Goal: Task Accomplishment & Management: Manage account settings

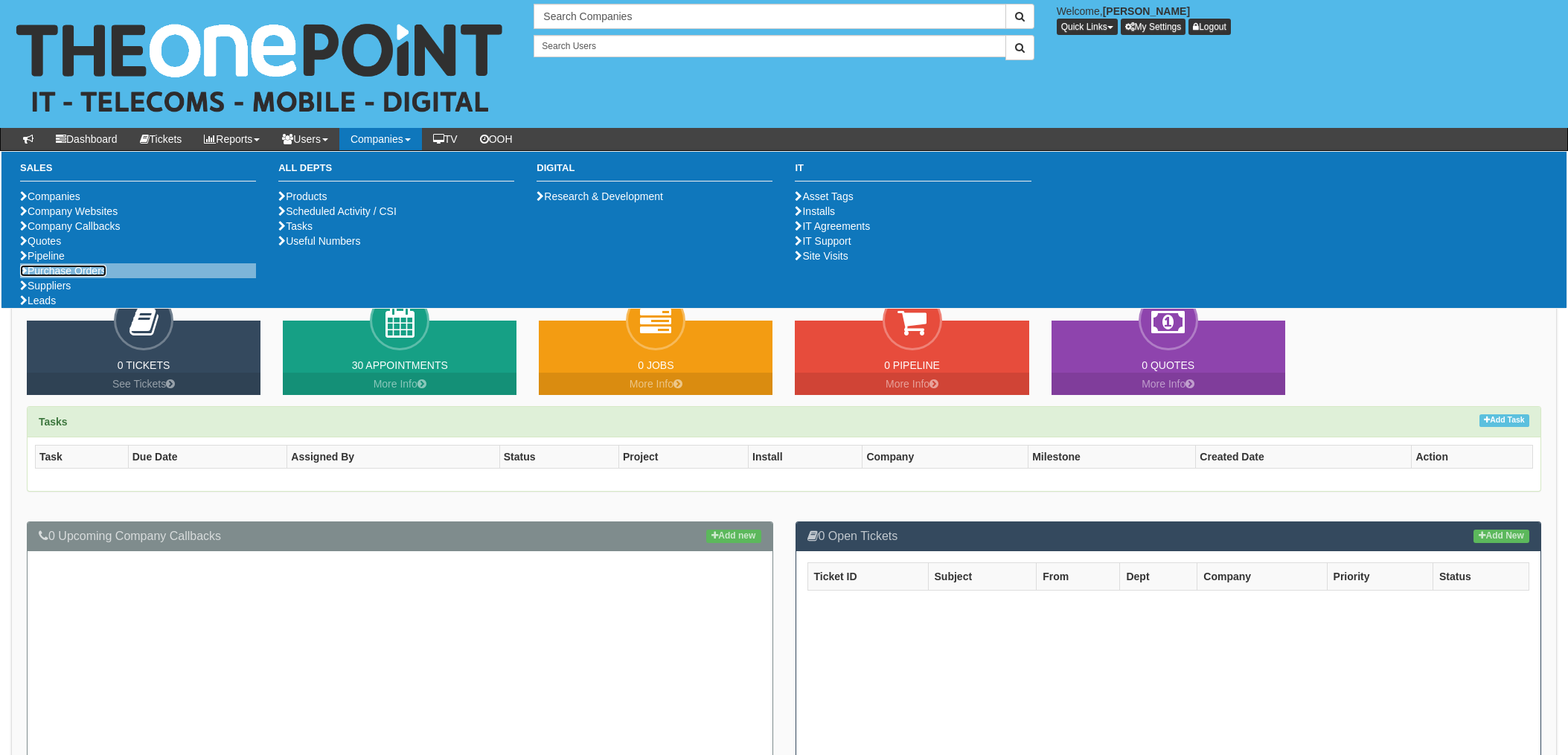
click at [85, 277] on link "Purchase Orders" at bounding box center [63, 271] width 86 height 12
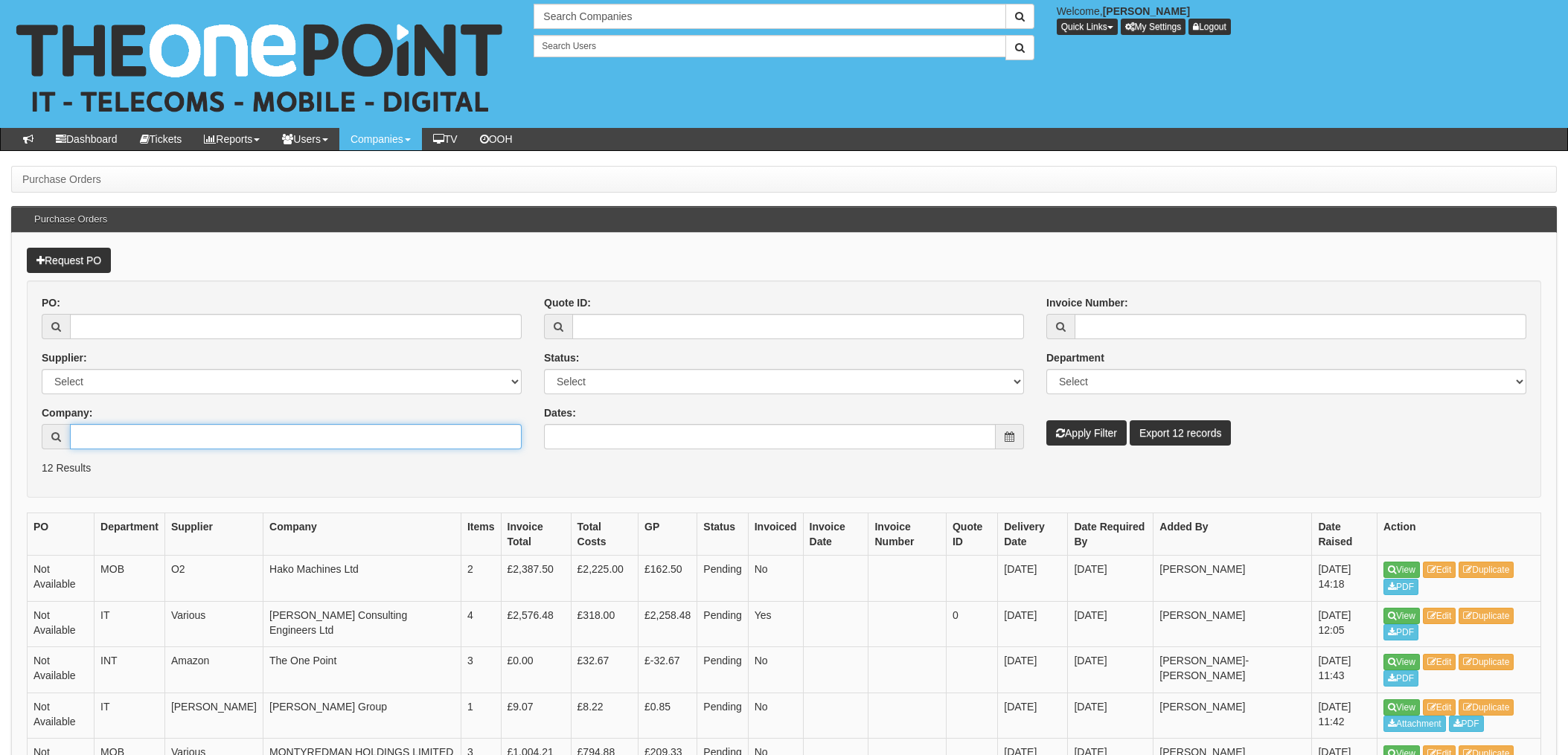
click at [132, 440] on input "Company:" at bounding box center [295, 437] width 452 height 25
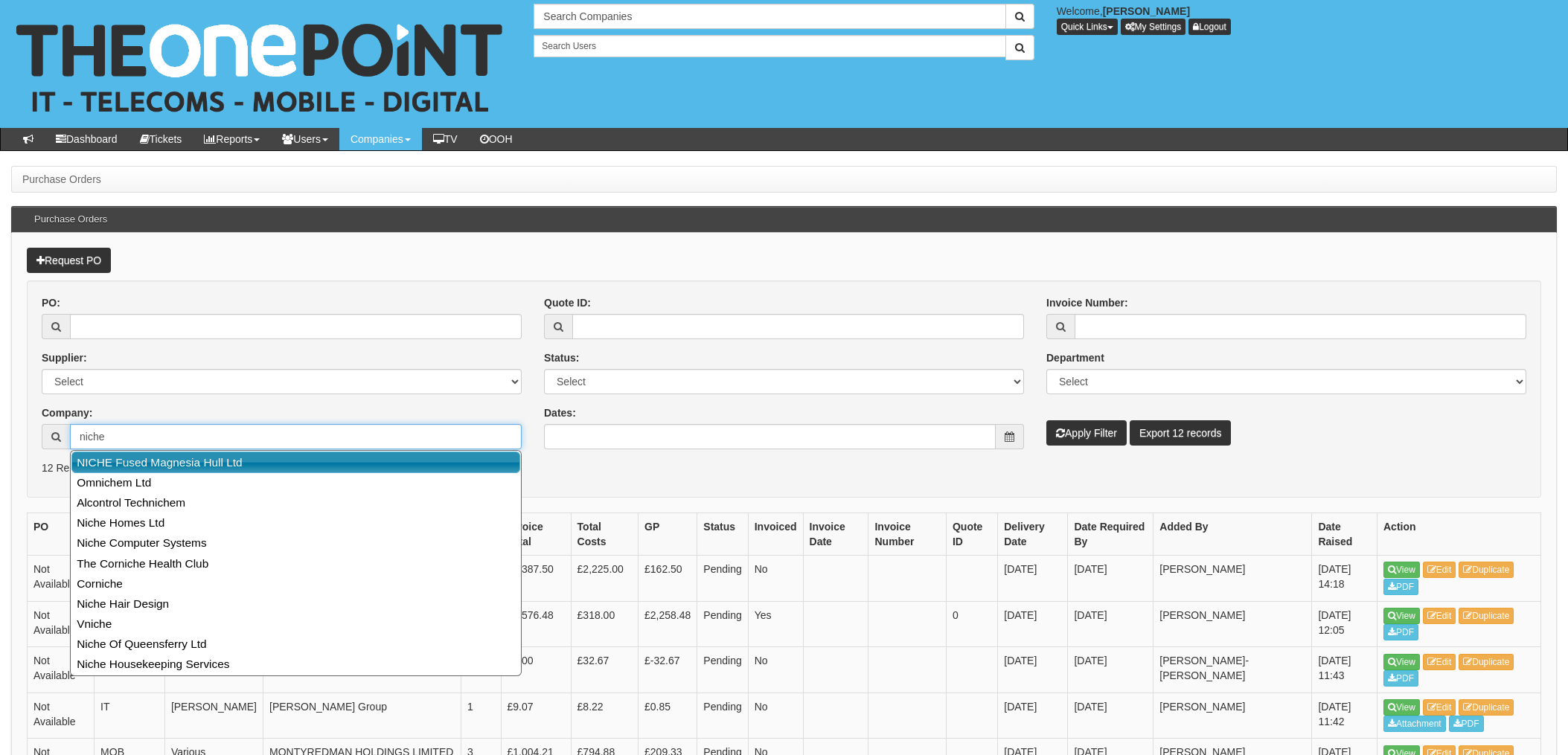
click at [192, 458] on link "NICHE Fused Magnesia Hull Ltd" at bounding box center [296, 462] width 449 height 22
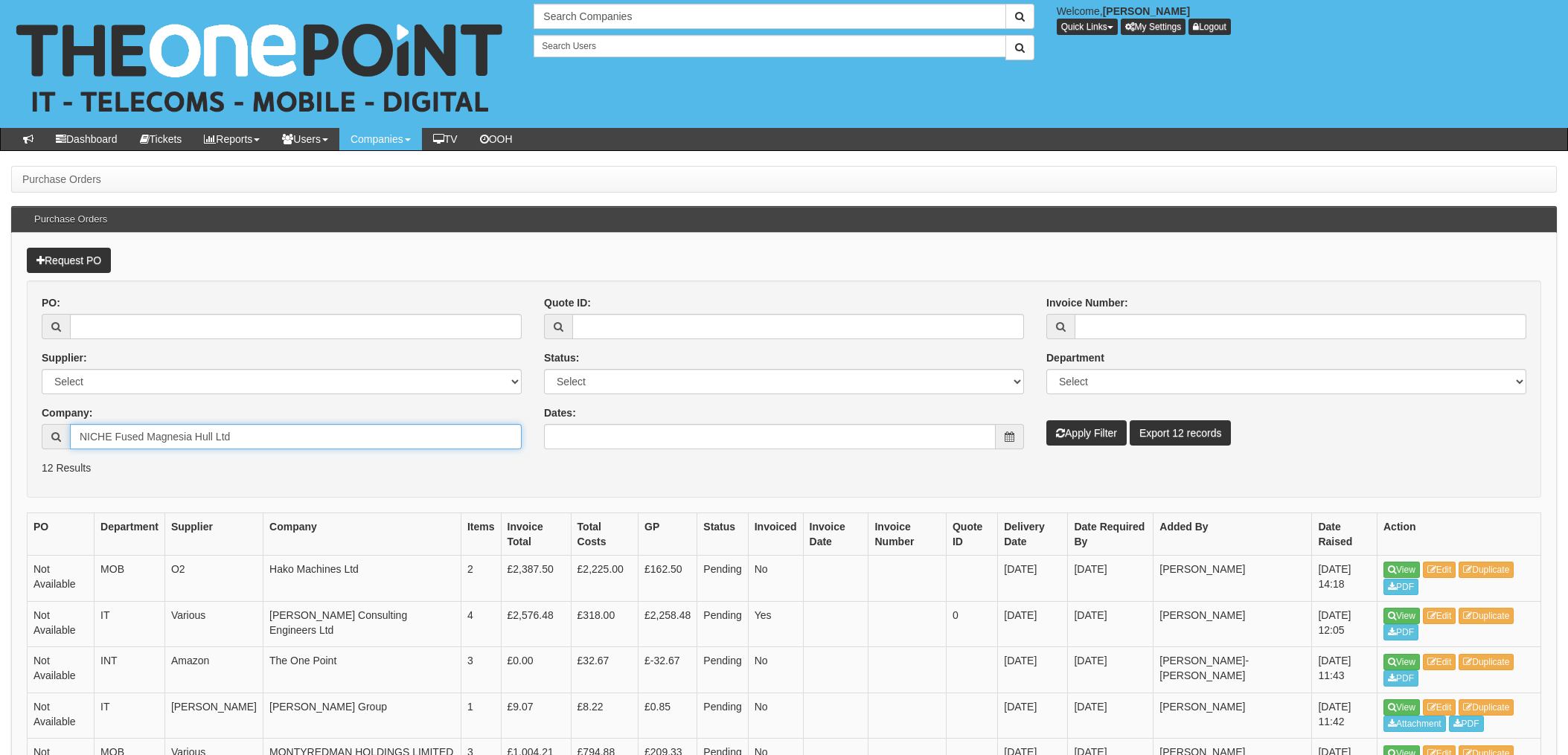
type input "NICHE Fused Magnesia Hull Ltd"
click at [1073, 429] on button "Apply Filter" at bounding box center [1087, 432] width 80 height 25
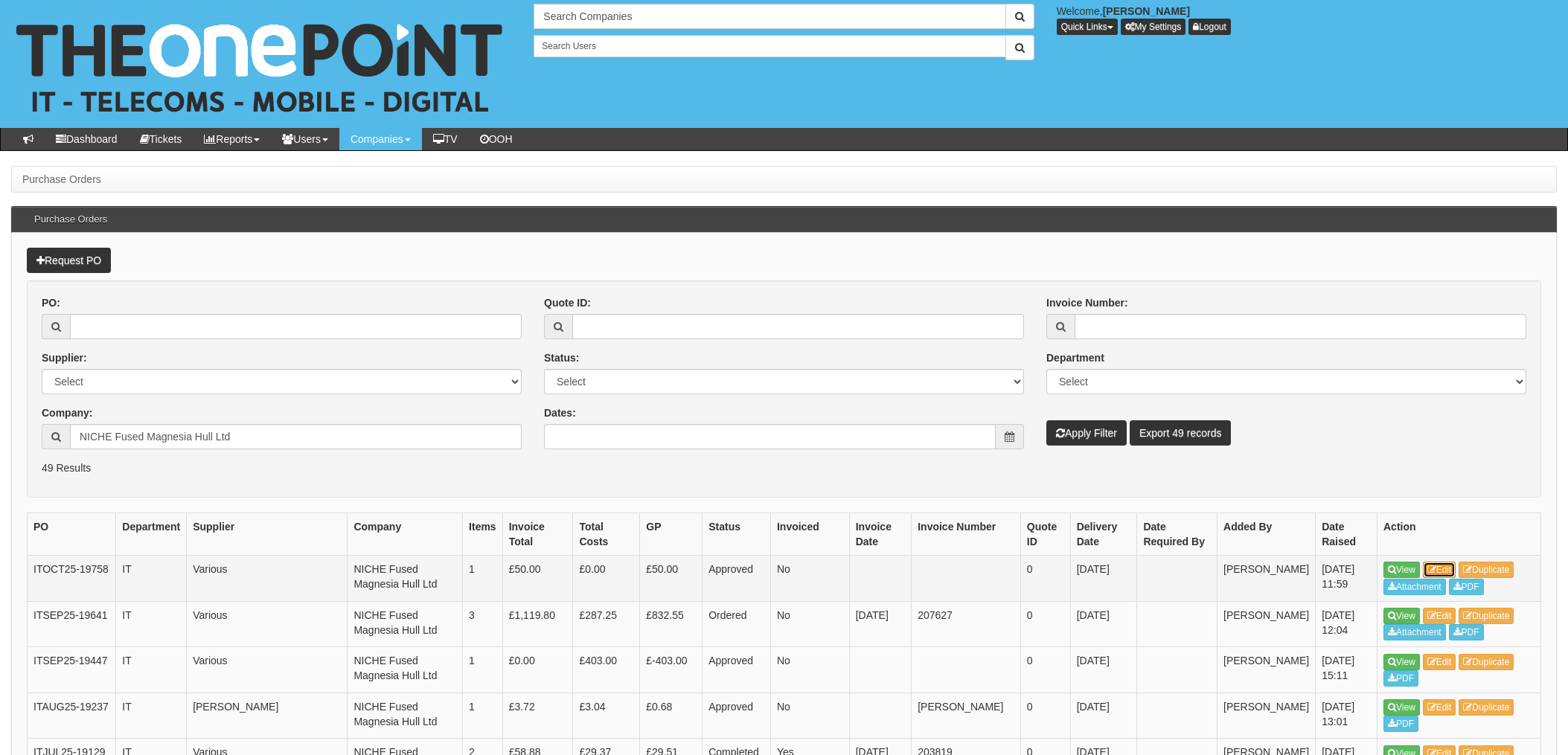
click at [1450, 569] on link "Edit" at bounding box center [1439, 570] width 33 height 17
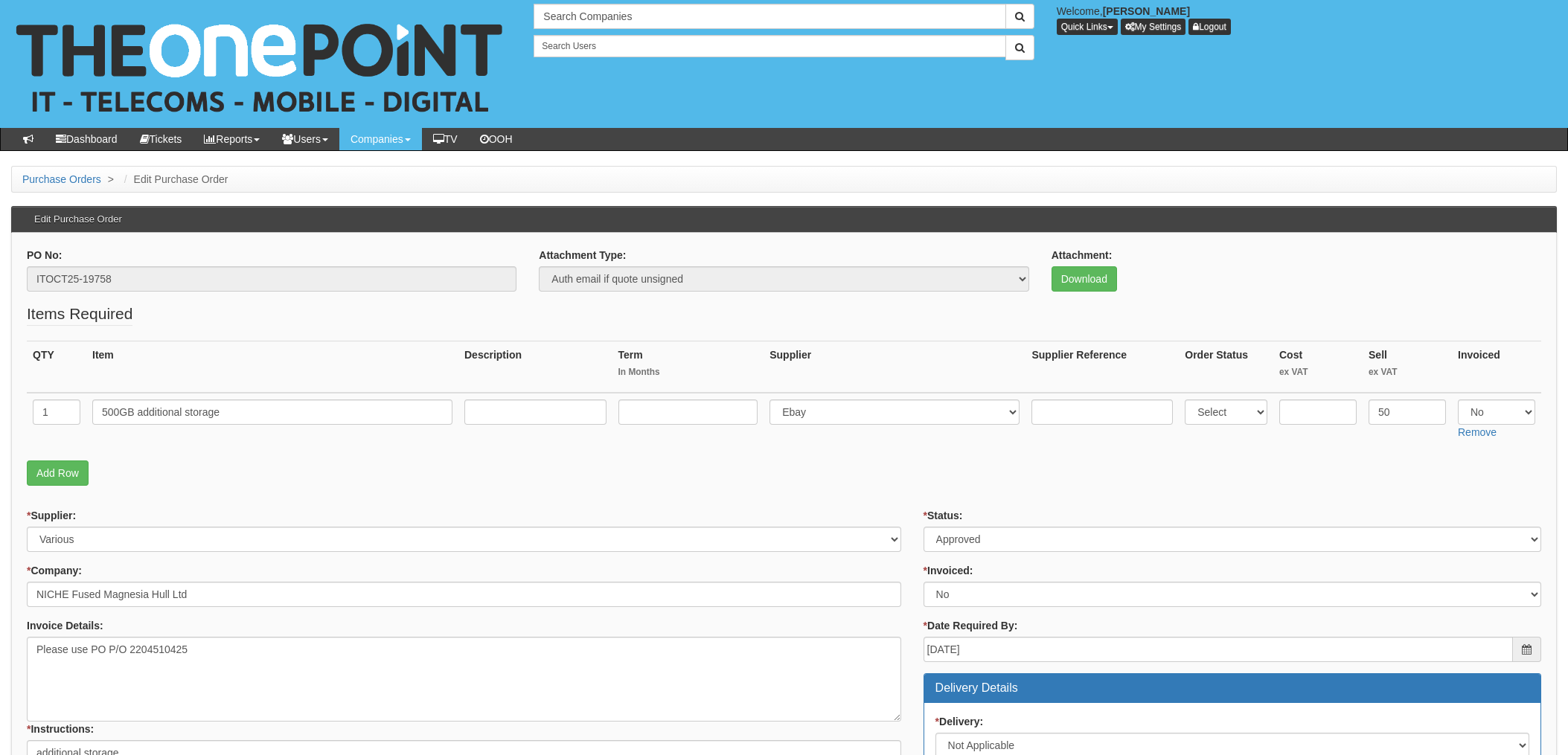
click at [1395, 260] on div "Attachment: Download" at bounding box center [1297, 270] width 490 height 43
drag, startPoint x: 237, startPoint y: 419, endPoint x: 77, endPoint y: 398, distance: 161.4
click at [77, 398] on tr "1 500GB additional storage Select 123 REG.co.uk 1Password 3 4Gon AA Jones Elect…" at bounding box center [784, 419] width 1515 height 53
click at [218, 644] on textarea "Please use PO P/O 2204510425" at bounding box center [464, 679] width 874 height 85
drag, startPoint x: 218, startPoint y: 644, endPoint x: 111, endPoint y: 651, distance: 107.2
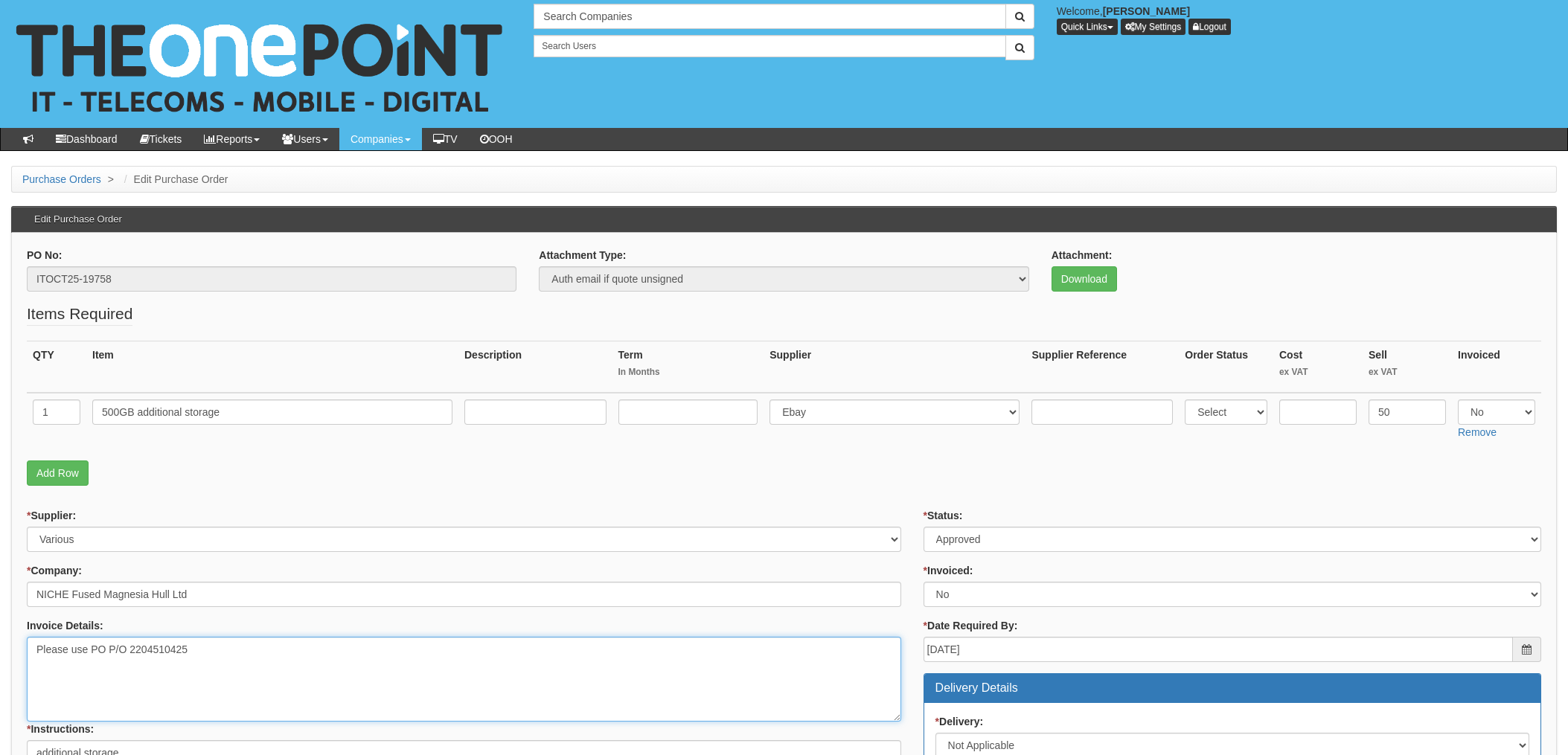
click at [111, 651] on textarea "Please use PO P/O 2204510425" at bounding box center [464, 679] width 874 height 85
